Goal: Task Accomplishment & Management: Manage account settings

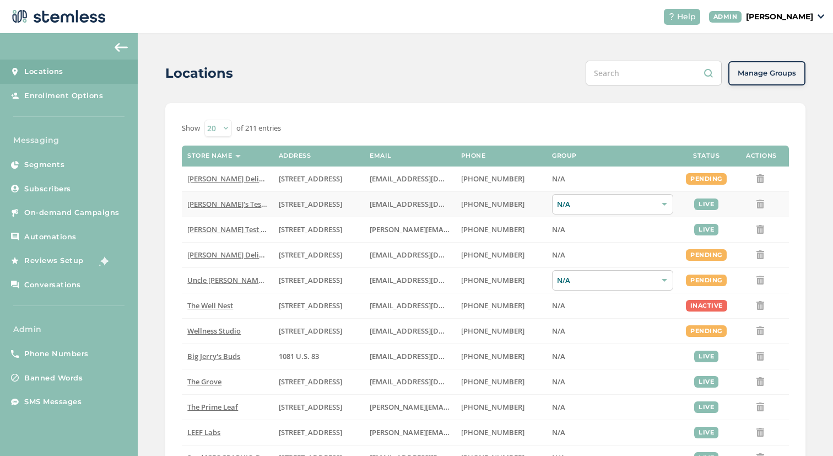
click at [223, 206] on span "[PERSON_NAME]'s Test Store" at bounding box center [235, 204] width 96 height 10
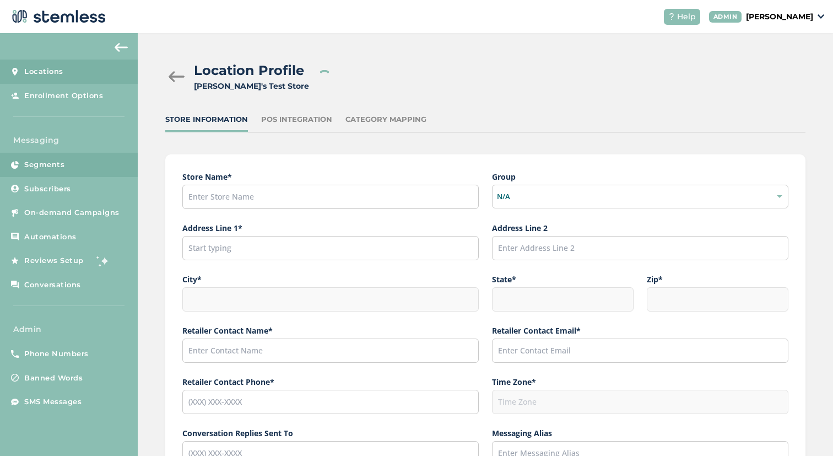
type input "[PERSON_NAME]'s Test Store"
type input "[STREET_ADDRESS]"
type input "Hillsboro"
type input "OR"
type input "97124"
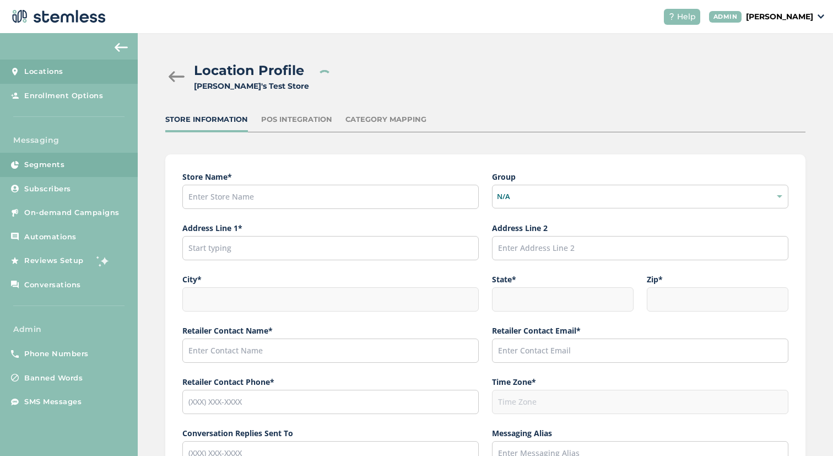
type input "[PERSON_NAME]"
type input "[EMAIL_ADDRESS][DOMAIN_NAME]"
type input "[PHONE_NUMBER]"
type input "America/Los_Angeles"
type input "[PERSON_NAME]'s Test Store"
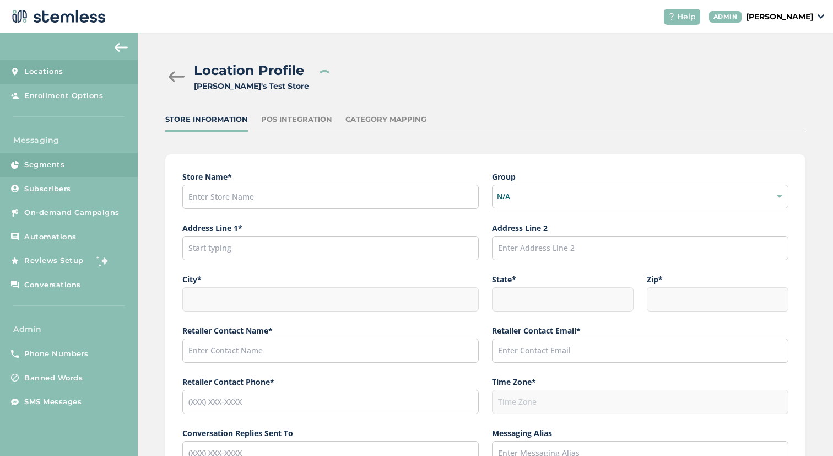
type input "[URL][DOMAIN_NAME]"
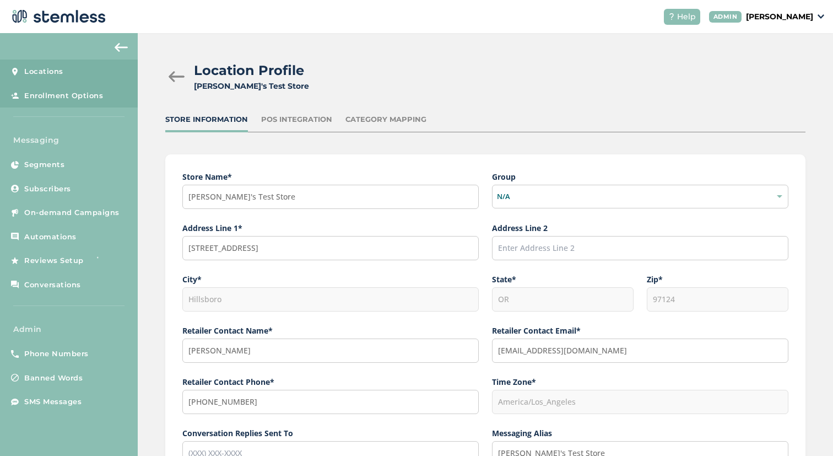
click at [66, 101] on link "Enrollment Options" at bounding box center [69, 96] width 138 height 24
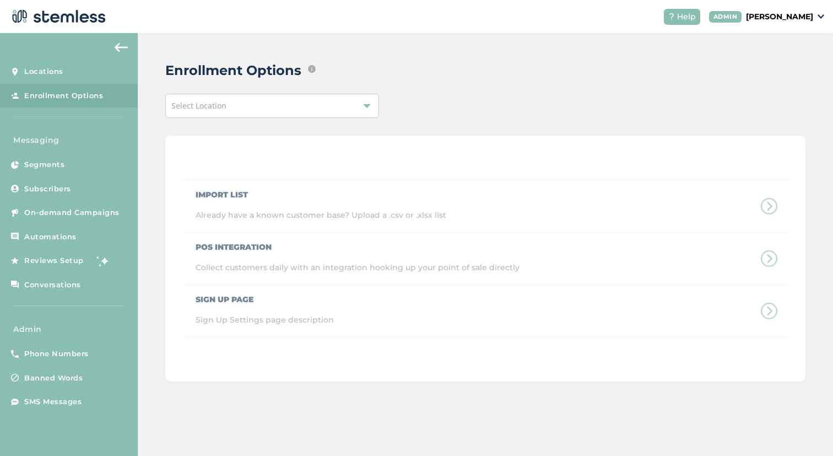
click at [268, 105] on div "Select Location" at bounding box center [271, 106] width 213 height 24
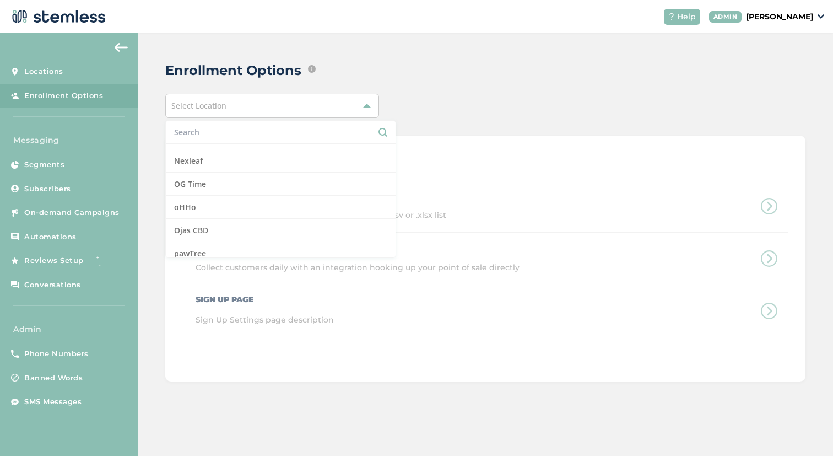
scroll to position [2996, 0]
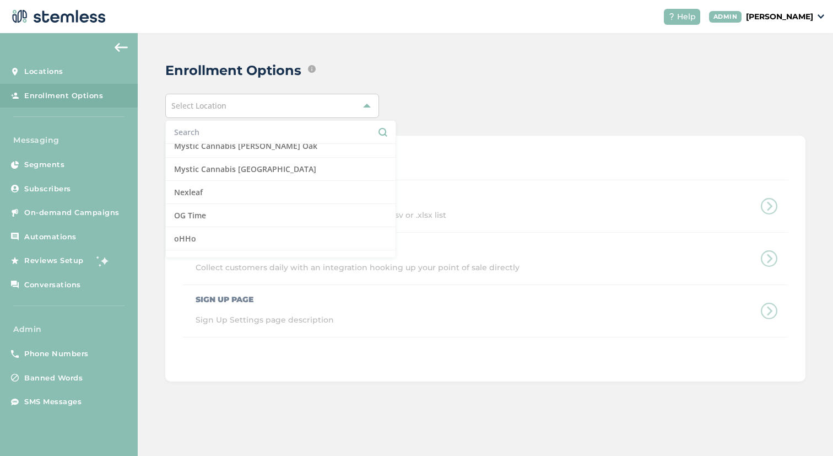
click at [777, 19] on p "[PERSON_NAME]" at bounding box center [779, 17] width 67 height 12
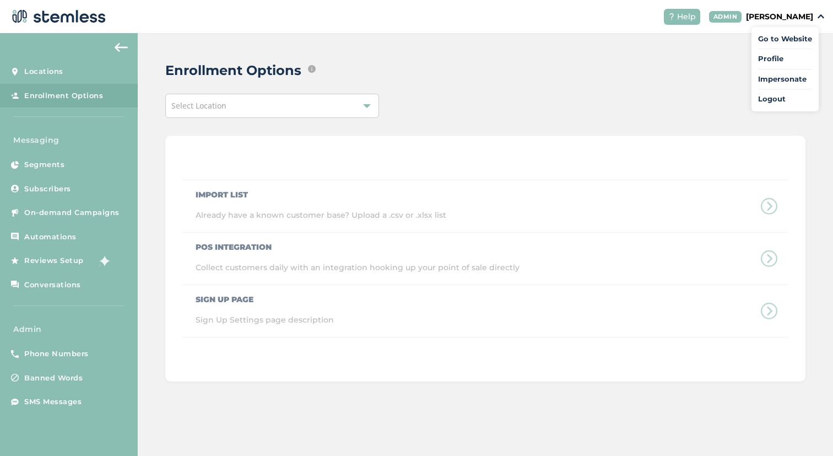
click at [346, 104] on div "Select Location" at bounding box center [271, 106] width 213 height 24
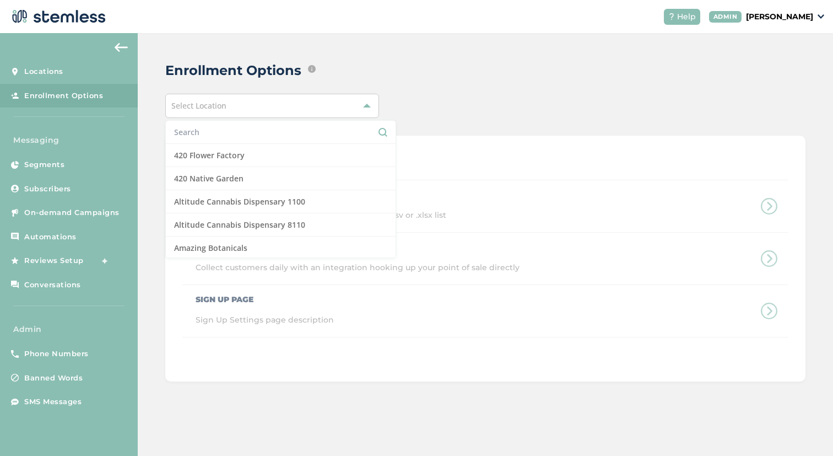
click at [293, 132] on input "text" at bounding box center [280, 132] width 213 height 12
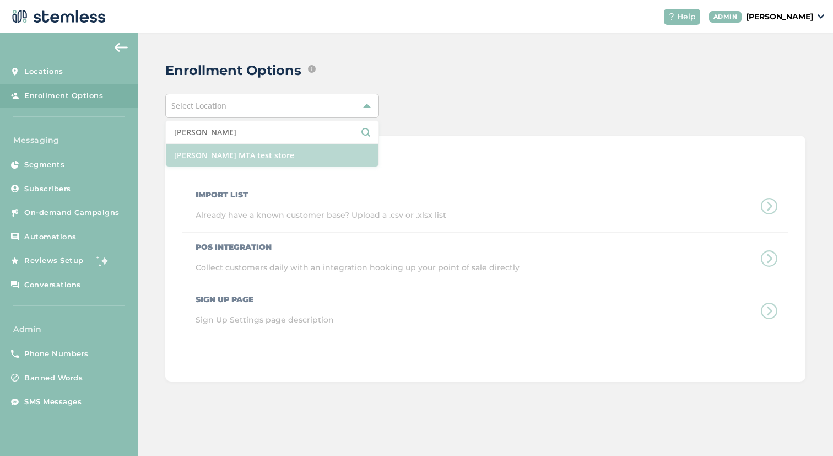
type input "[PERSON_NAME]"
click at [294, 147] on li "[PERSON_NAME] MTA test store" at bounding box center [272, 155] width 212 height 23
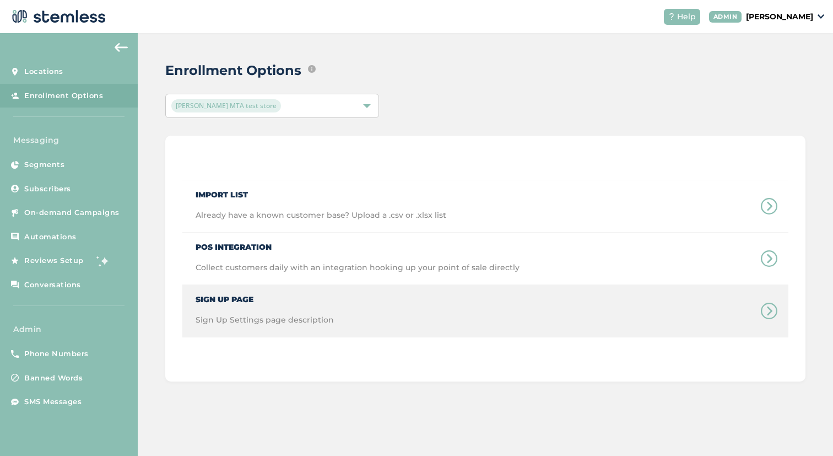
click at [263, 310] on div "Sign Up Page Sign Up Settings page description" at bounding box center [258, 311] width 152 height 52
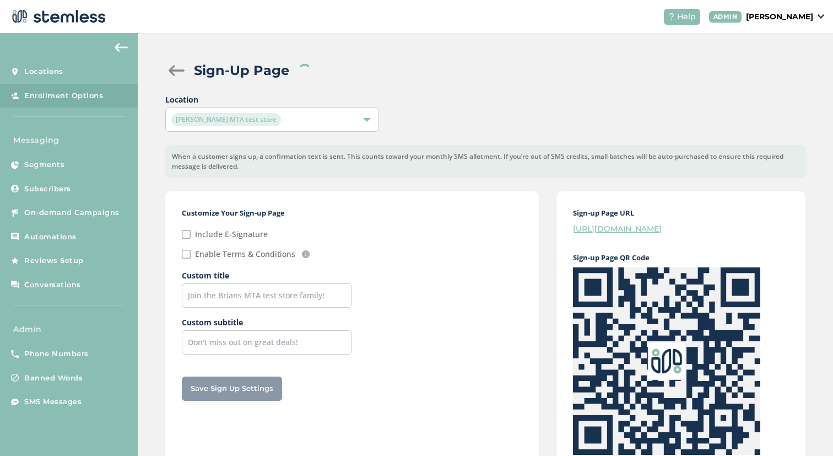
checkbox input "false"
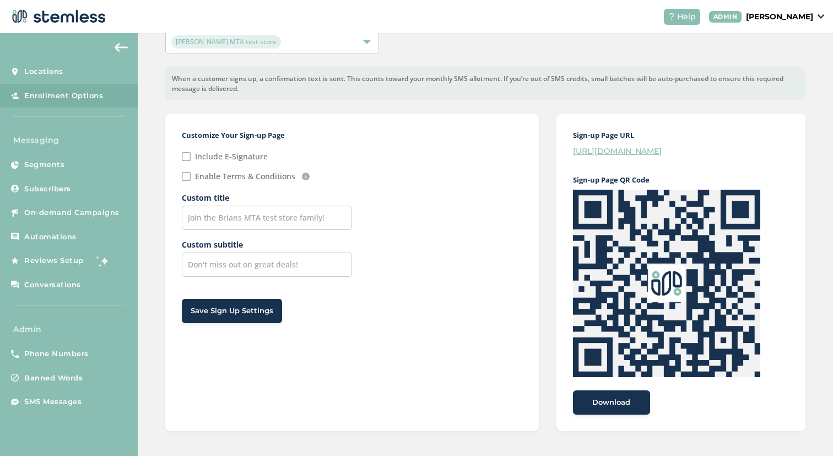
scroll to position [80, 0]
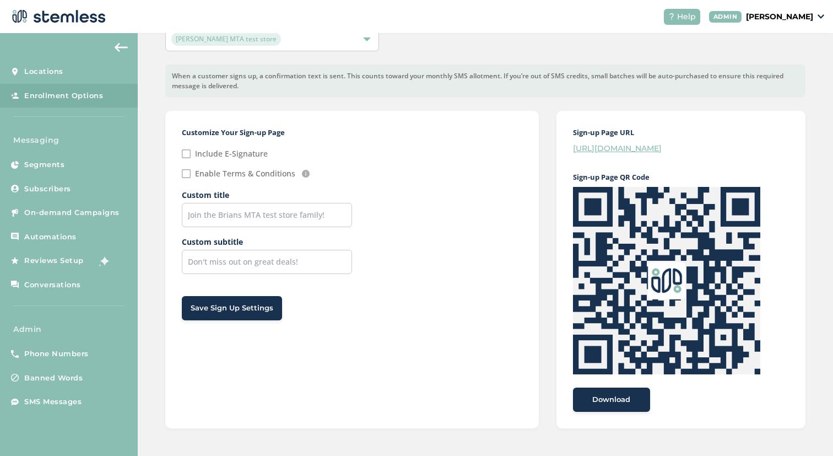
click at [662, 149] on link "[URL][DOMAIN_NAME]" at bounding box center [617, 148] width 89 height 10
